Goal: Feedback & Contribution: Contribute content

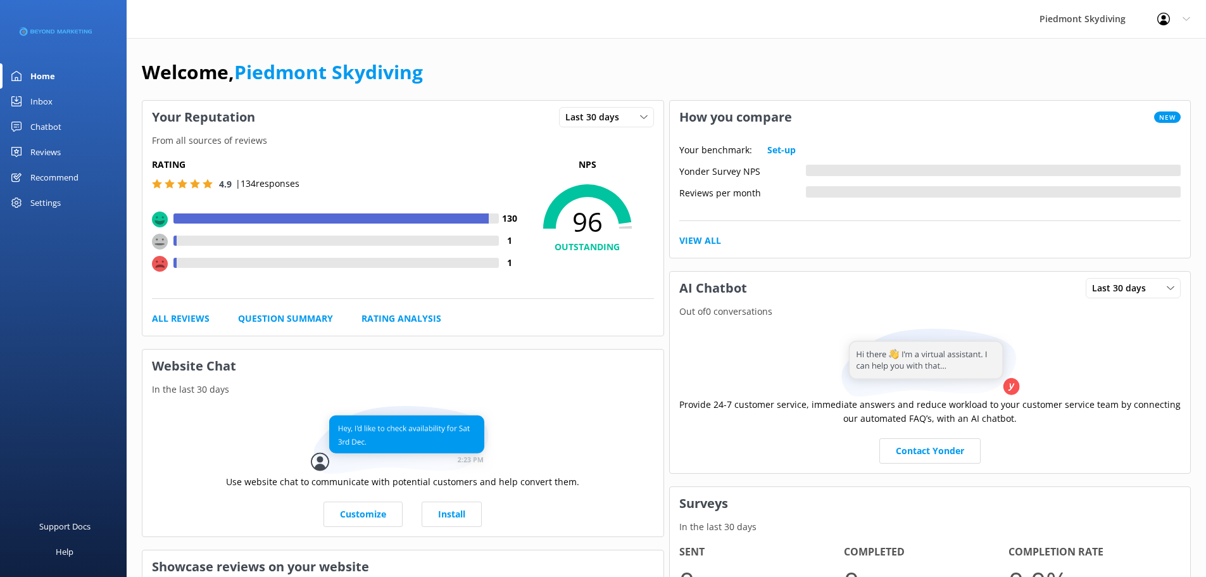
click at [32, 97] on div "Inbox" at bounding box center [41, 101] width 22 height 25
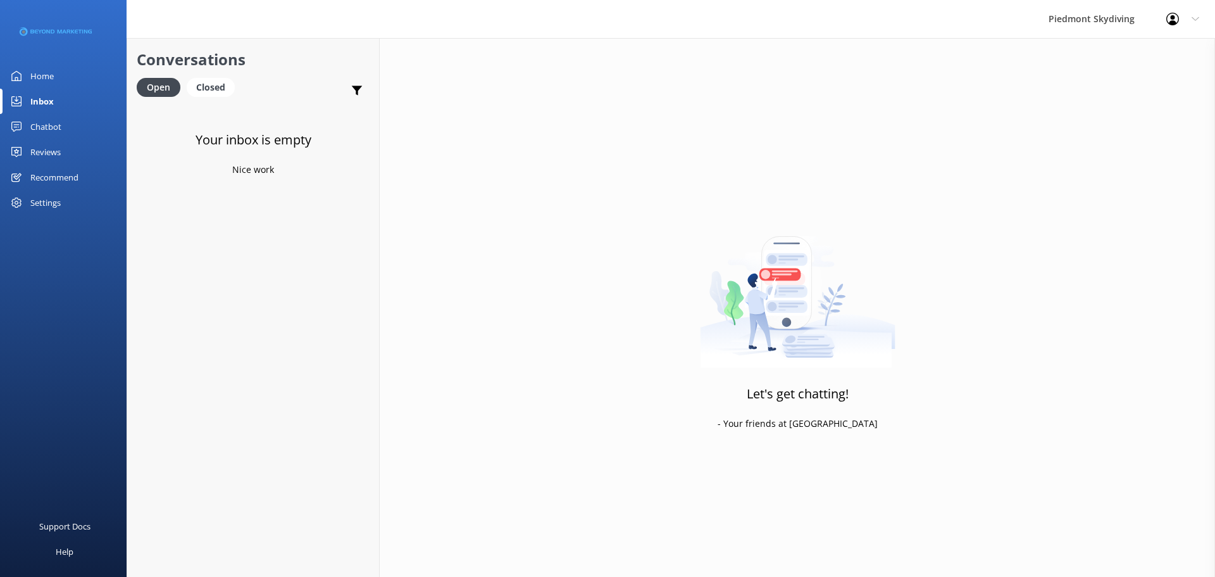
click at [35, 80] on div "Home" at bounding box center [41, 75] width 23 height 25
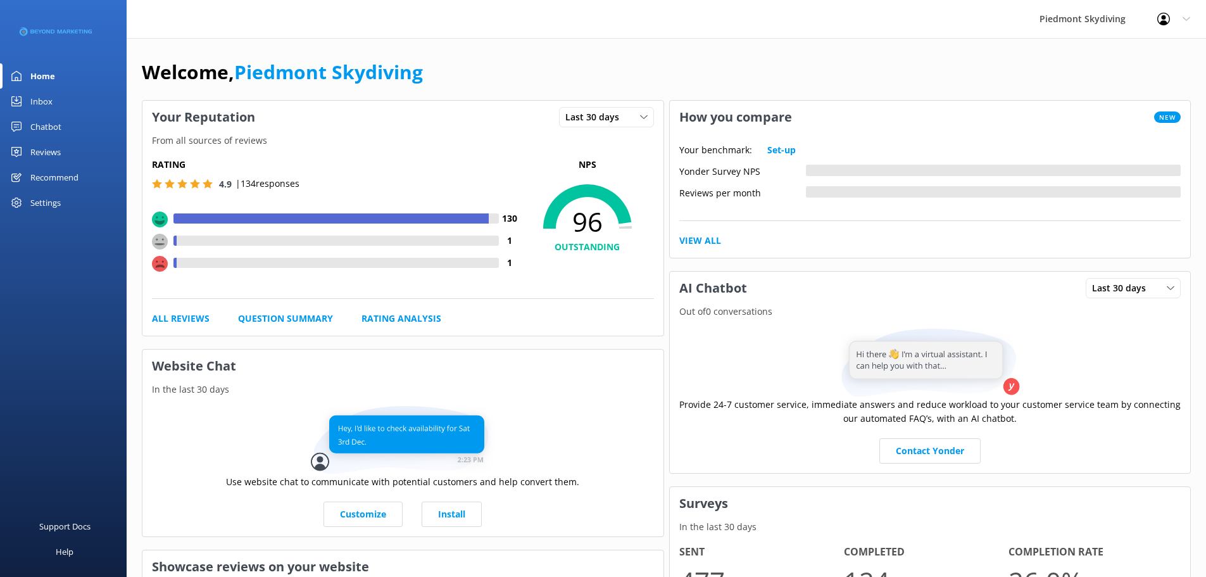
click at [42, 145] on div "Reviews" at bounding box center [45, 151] width 30 height 25
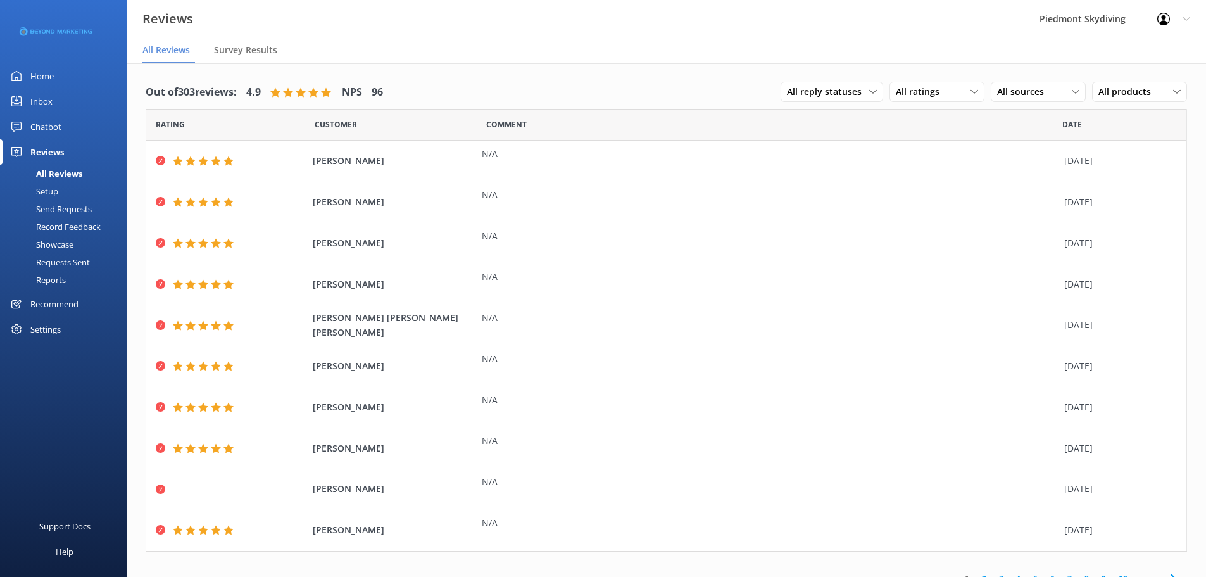
click at [77, 256] on div "Requests Sent" at bounding box center [49, 262] width 82 height 18
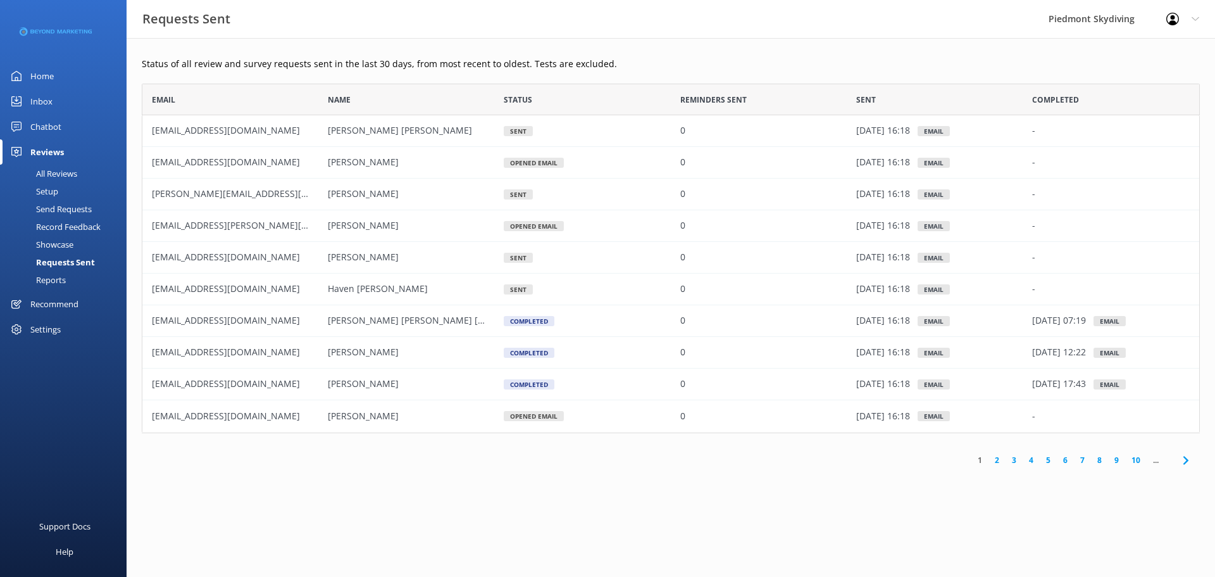
scroll to position [340, 1049]
click at [84, 205] on div "Send Requests" at bounding box center [50, 209] width 84 height 18
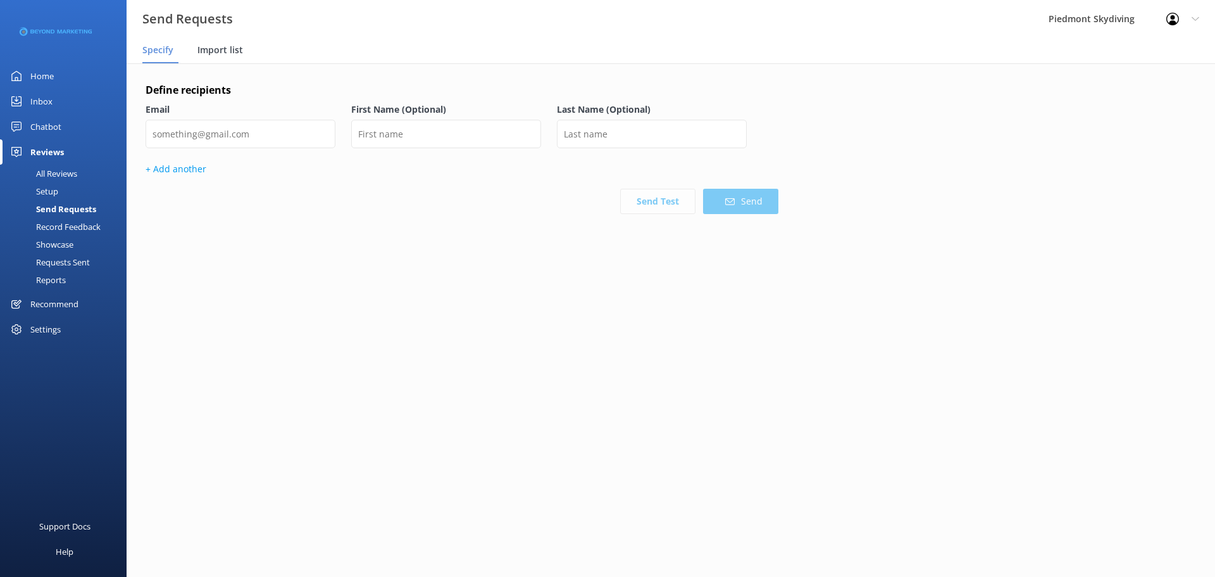
click at [203, 44] on span "Import list" at bounding box center [220, 50] width 46 height 13
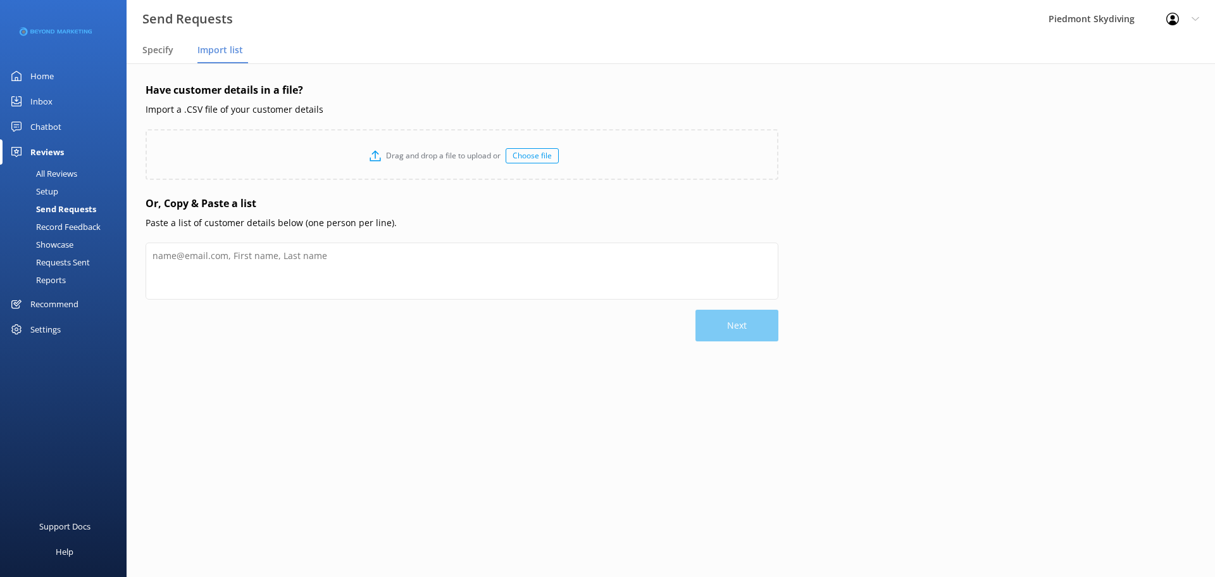
click at [532, 158] on div "Choose file" at bounding box center [532, 155] width 53 height 15
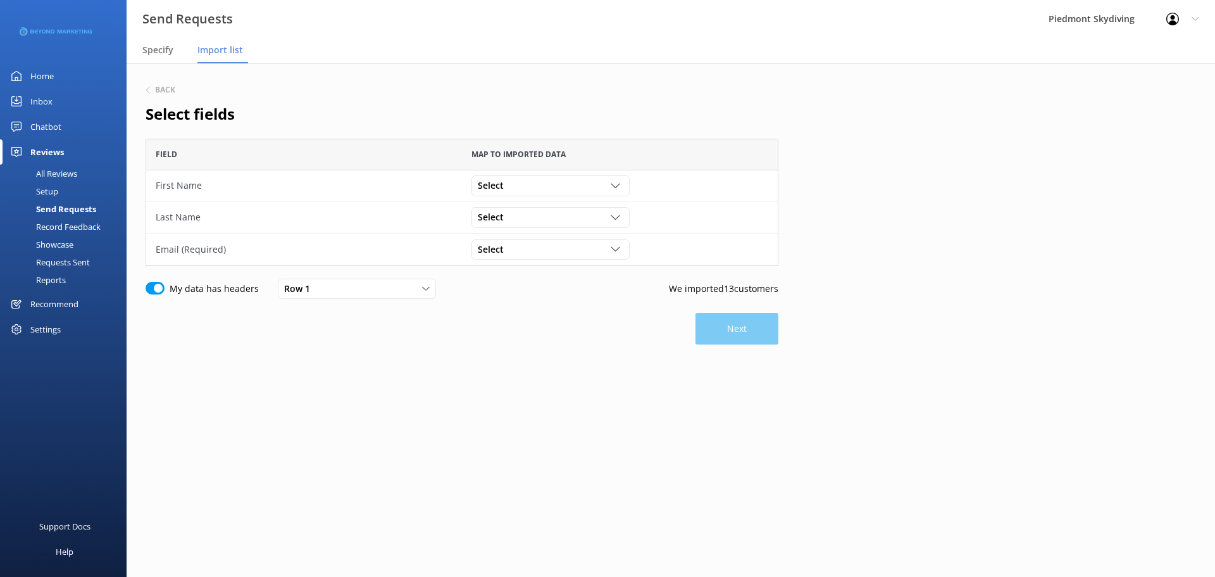
scroll to position [118, 623]
click at [617, 194] on div "Select Participant ID Booking ID Group ID First Name Last Name Weight Gender Da…" at bounding box center [551, 185] width 158 height 20
click at [564, 299] on link "First Name" at bounding box center [550, 288] width 156 height 25
click at [610, 218] on div "Select" at bounding box center [551, 217] width 152 height 14
click at [560, 344] on link "Last Name" at bounding box center [550, 345] width 156 height 25
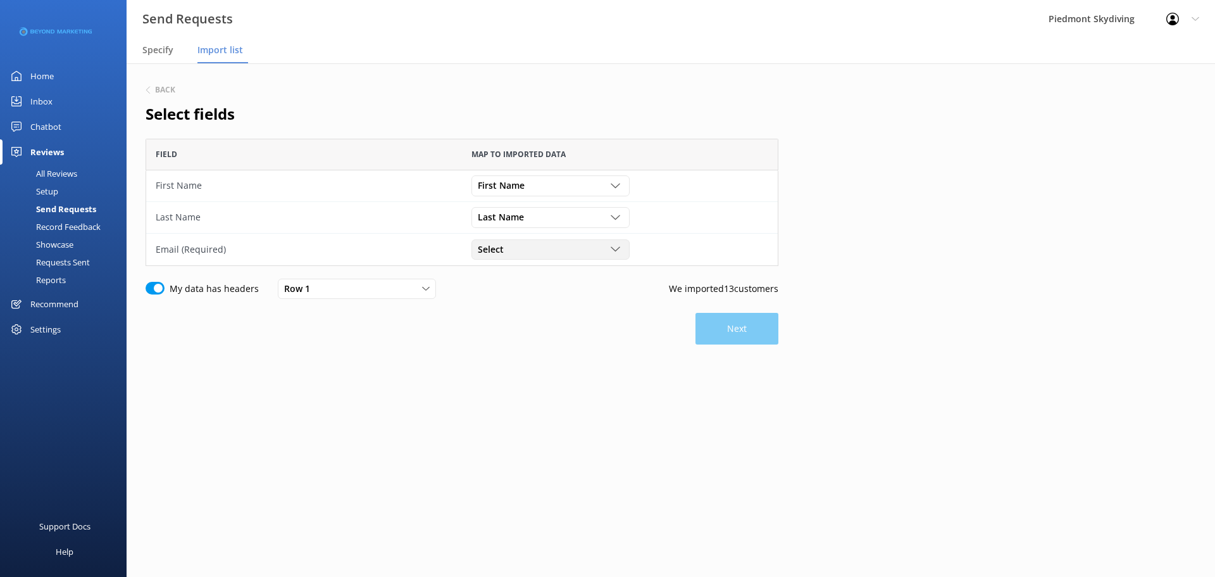
click at [618, 251] on icon "grid" at bounding box center [615, 248] width 9 height 9
click at [569, 325] on link "Email" at bounding box center [550, 325] width 156 height 25
click at [749, 322] on button "Next" at bounding box center [737, 329] width 83 height 32
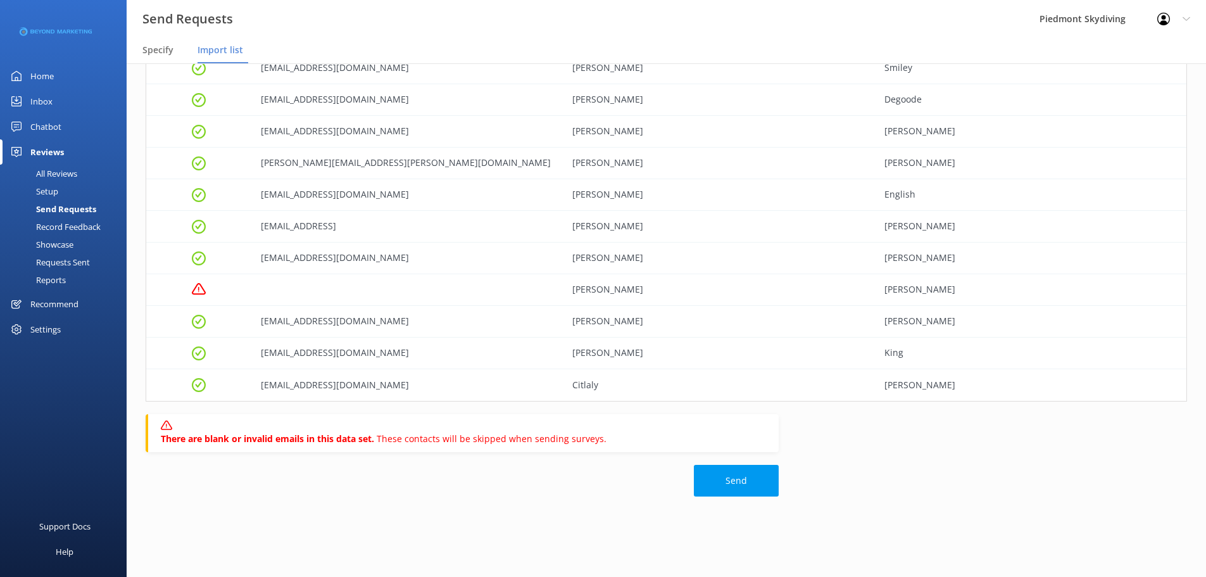
scroll to position [164, 0]
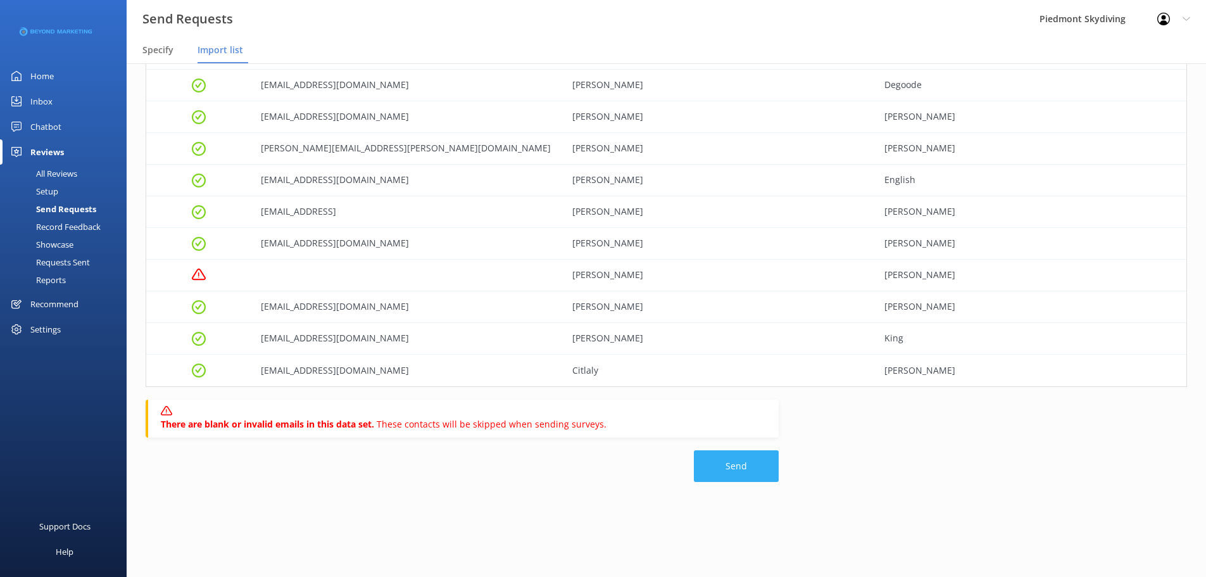
click at [725, 453] on button "Send" at bounding box center [736, 466] width 85 height 32
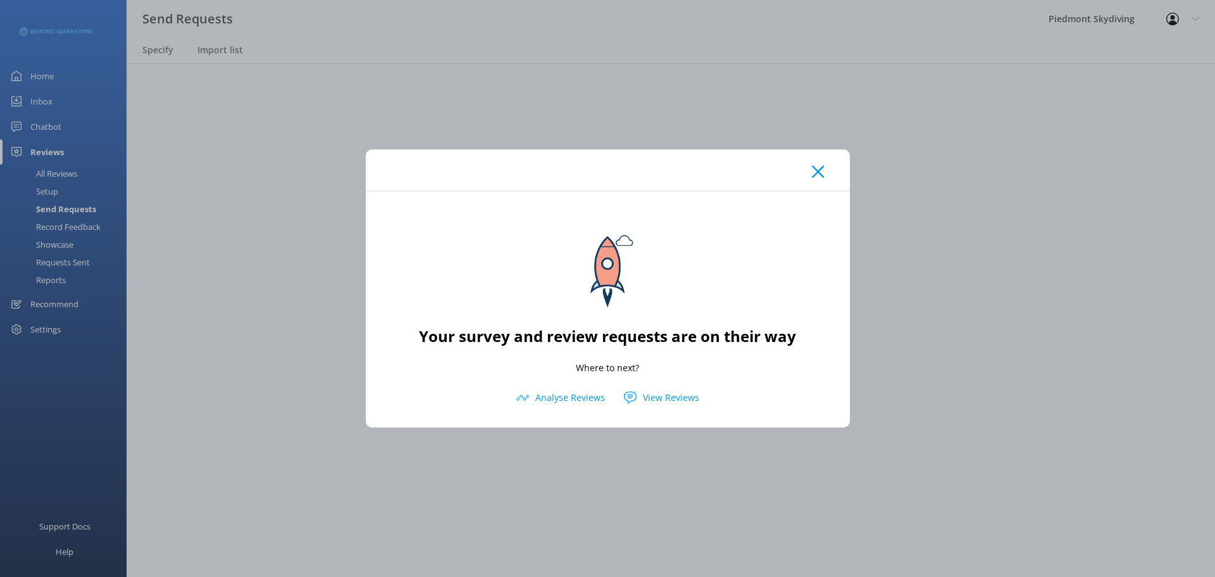
click at [817, 172] on use at bounding box center [818, 171] width 12 height 12
